Goal: Answer question/provide support

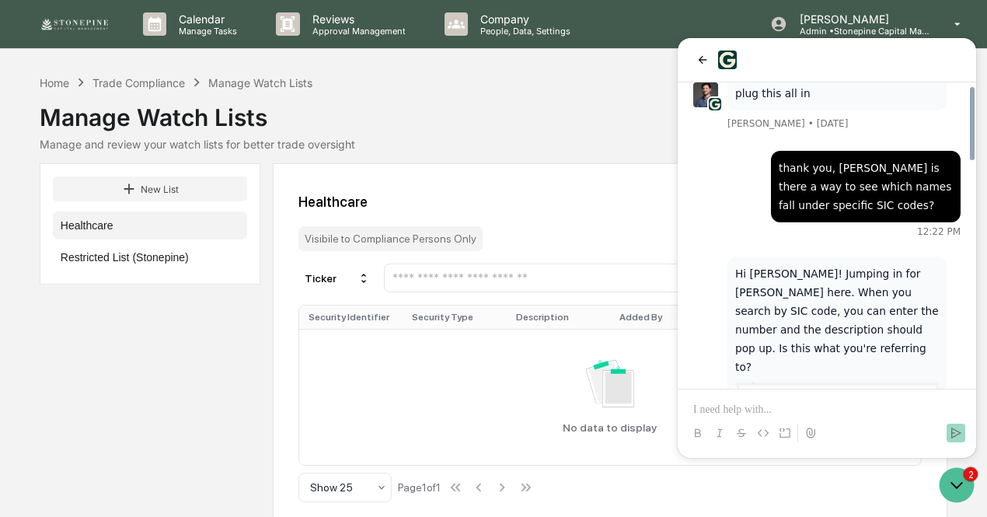
scroll to position [935, 0]
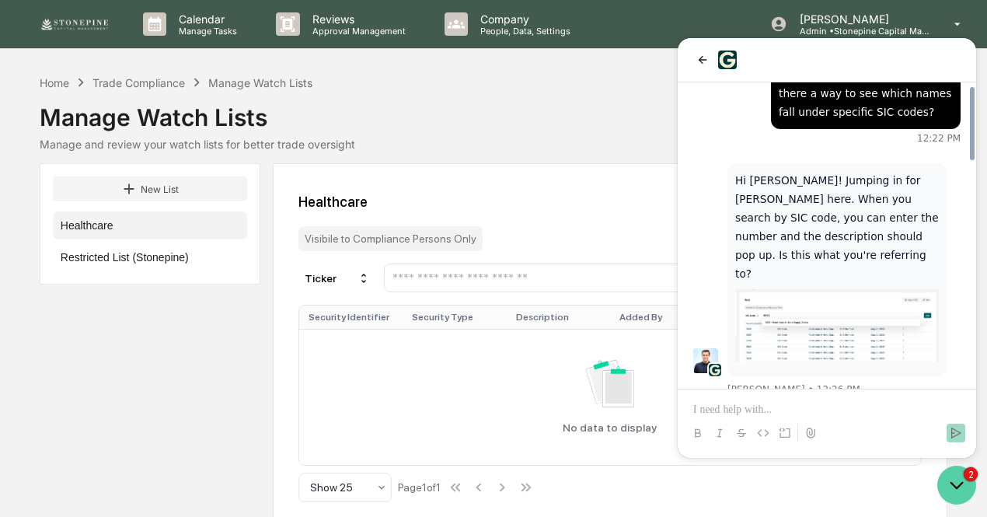
click at [947, 483] on icon "Open customer support" at bounding box center [956, 484] width 39 height 39
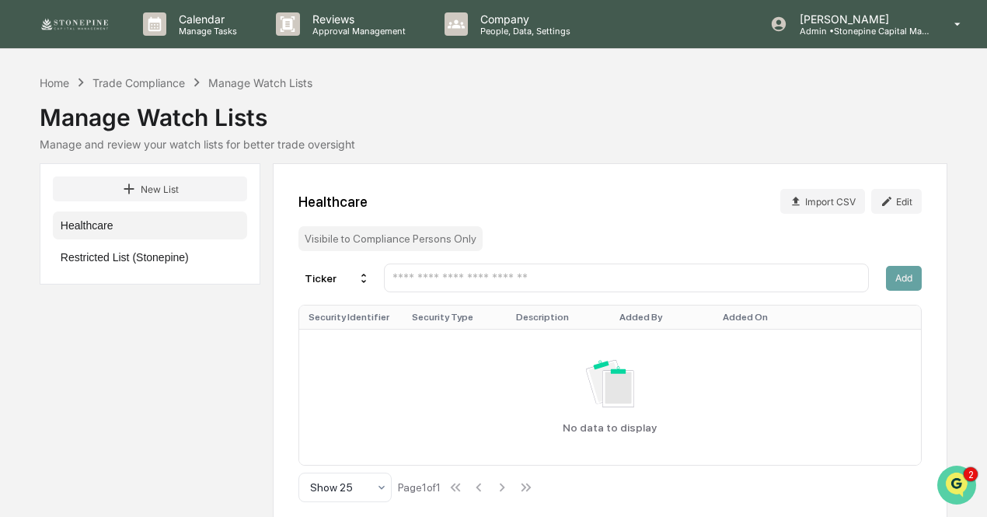
click at [947, 483] on img "Open customer support" at bounding box center [956, 484] width 39 height 31
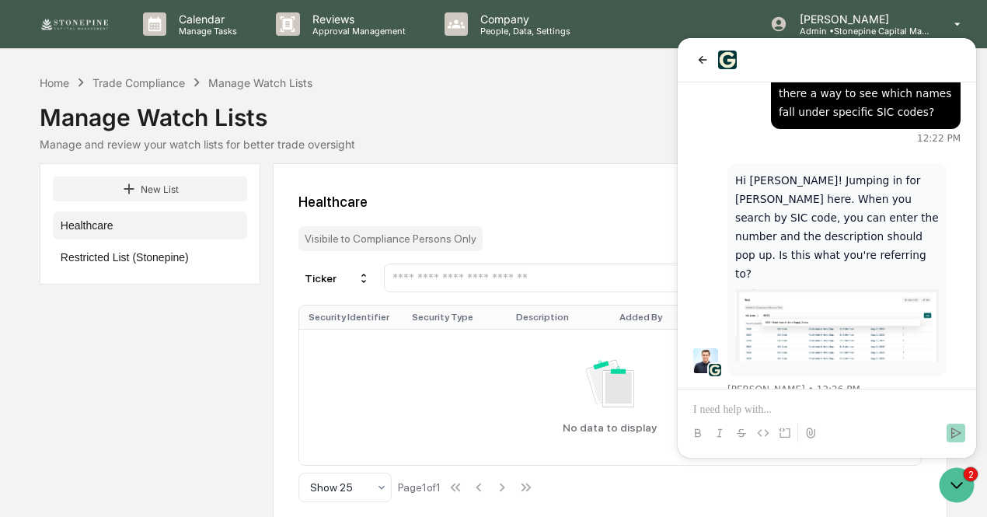
click at [698, 50] on div at bounding box center [826, 60] width 298 height 44
click at [699, 69] on div at bounding box center [826, 60] width 298 height 44
click at [706, 59] on icon "back" at bounding box center [702, 60] width 12 height 12
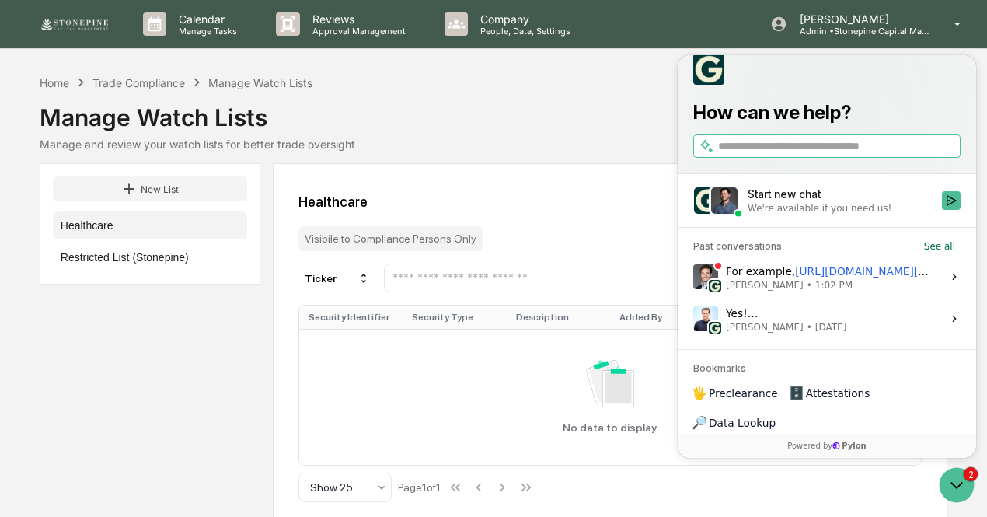
click at [865, 291] on span "Mark Michael Astarita • 1:02 PM" at bounding box center [829, 285] width 207 height 12
click at [693, 277] on button "View issue" at bounding box center [692, 277] width 1 height 1
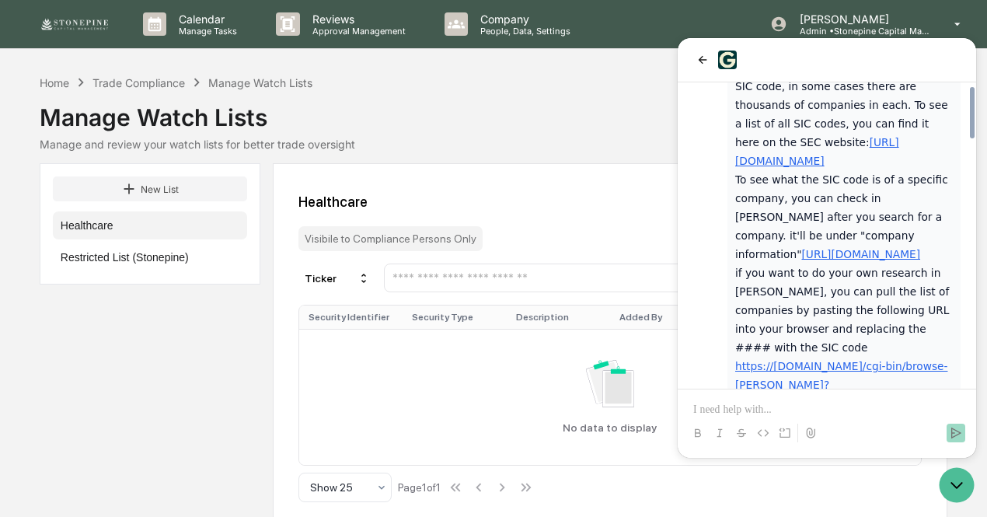
scroll to position [1461, 0]
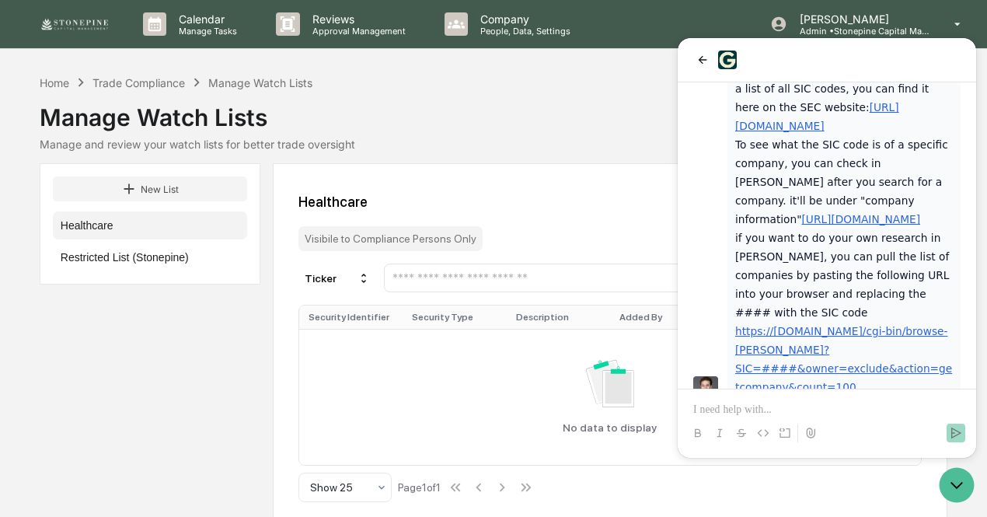
click at [813, 404] on p at bounding box center [826, 410] width 267 height 16
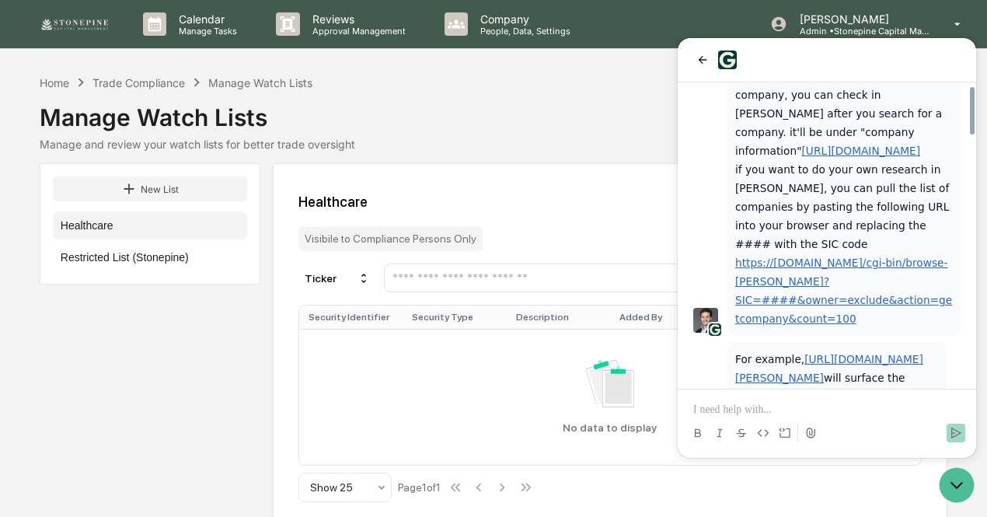
scroll to position [1604, 0]
